Goal: Navigation & Orientation: Go to known website

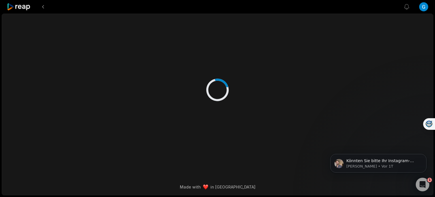
click at [17, 5] on icon at bounding box center [19, 7] width 24 height 8
